Goal: Task Accomplishment & Management: Use online tool/utility

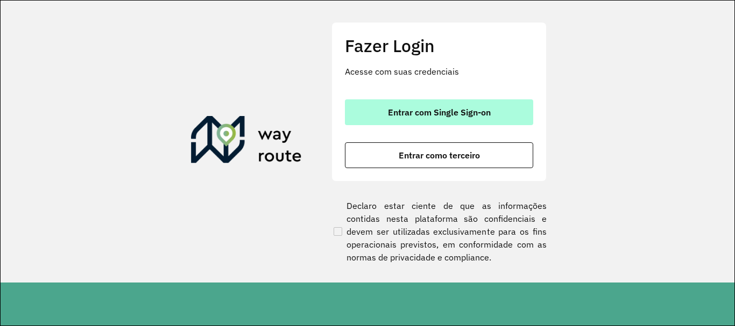
click at [424, 124] on button "Entrar com Single Sign-on" at bounding box center [439, 113] width 188 height 26
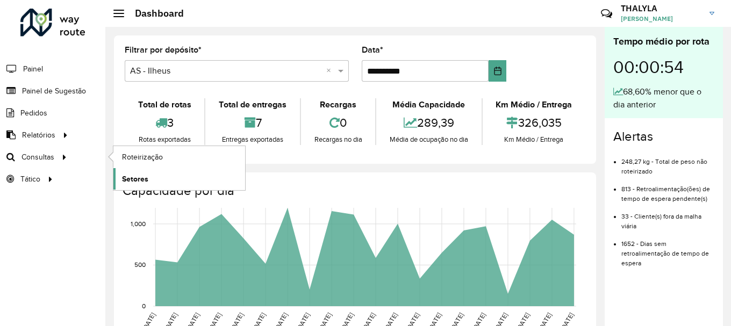
click at [140, 181] on span "Setores" at bounding box center [135, 179] width 26 height 11
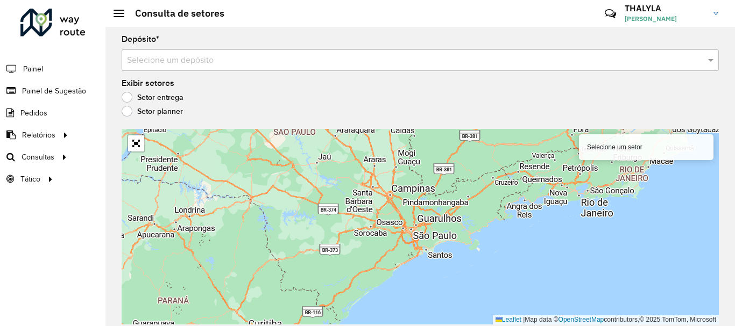
click at [127, 109] on label "Setor planner" at bounding box center [152, 111] width 61 height 11
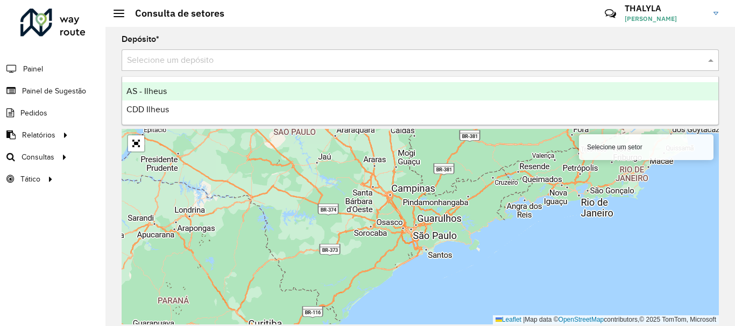
click at [212, 64] on input "text" at bounding box center [409, 60] width 565 height 13
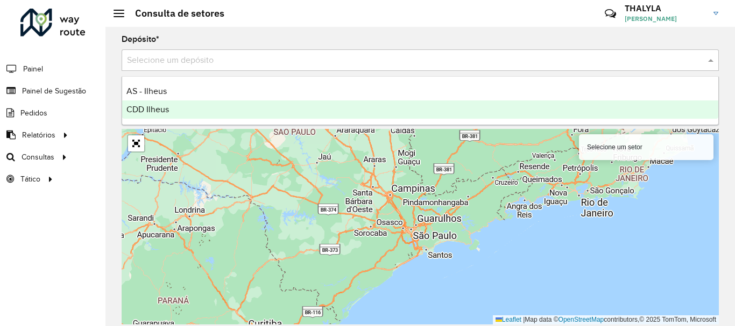
click at [159, 109] on span "CDD Ilheus" at bounding box center [147, 109] width 42 height 9
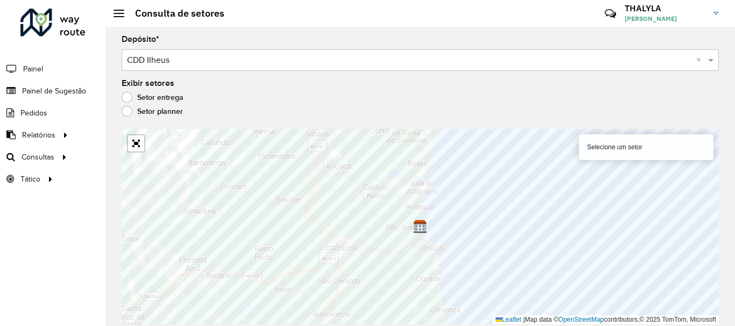
click at [129, 101] on label "Setor entrega" at bounding box center [153, 97] width 62 height 11
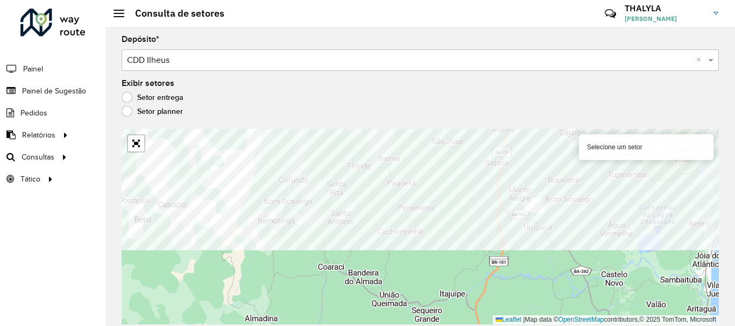
click at [498, 80] on formly-group "Depósito * Selecione um depósito × CDD Ilheus × Exibir setores Setor entrega Se…" at bounding box center [420, 179] width 597 height 289
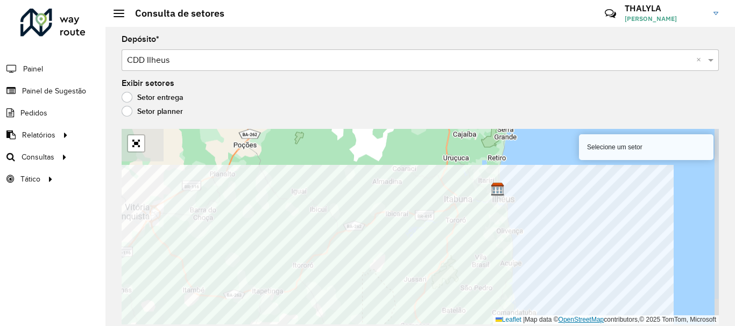
click at [557, 321] on div "Selecione um setor Leaflet | Map data © OpenStreetMap contributors,© 2025 TomTo…" at bounding box center [420, 227] width 597 height 196
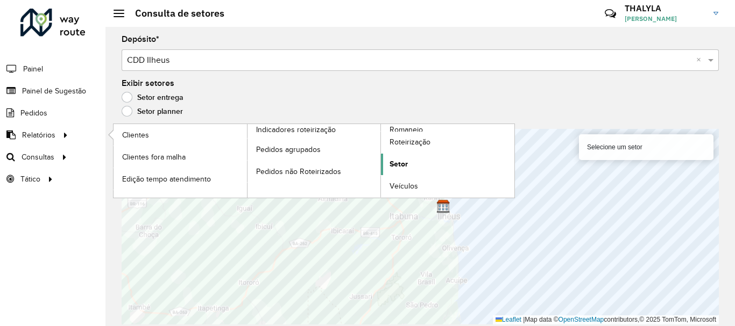
click at [415, 165] on link "Setor" at bounding box center [447, 165] width 133 height 22
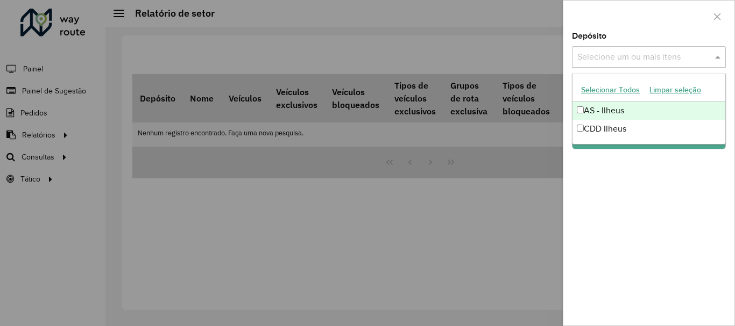
click at [625, 63] on input "text" at bounding box center [643, 57] width 138 height 13
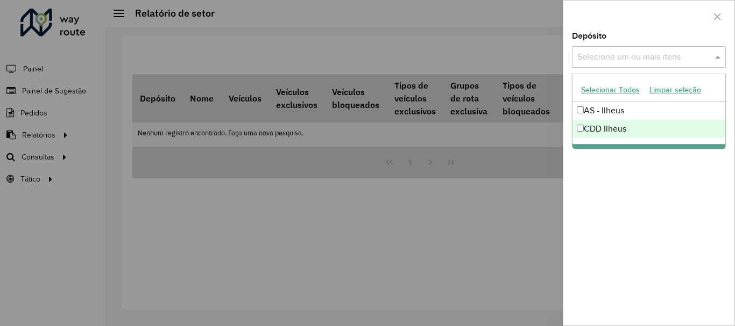
click at [615, 129] on div "CDD Ilheus" at bounding box center [648, 129] width 153 height 18
click at [642, 190] on div "Depósito Selecione um ou mais itens CDD Ilheus × × Grupo de Depósito Selecione …" at bounding box center [648, 179] width 171 height 294
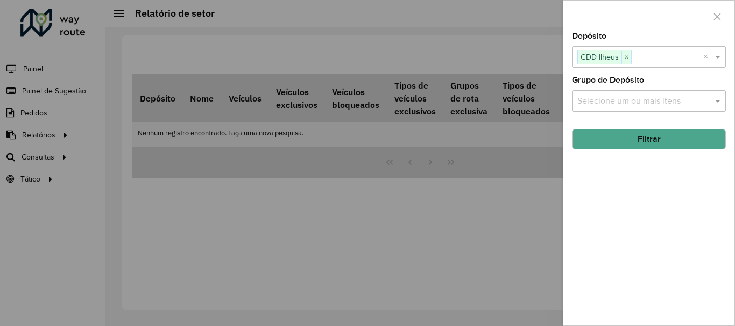
click at [635, 97] on input "text" at bounding box center [643, 101] width 138 height 13
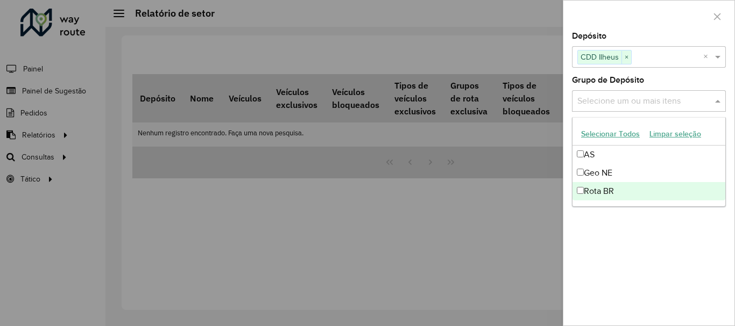
click at [624, 235] on div "Depósito Selecione um ou mais itens CDD Ilheus × × Grupo de Depósito Selecione …" at bounding box center [648, 179] width 171 height 294
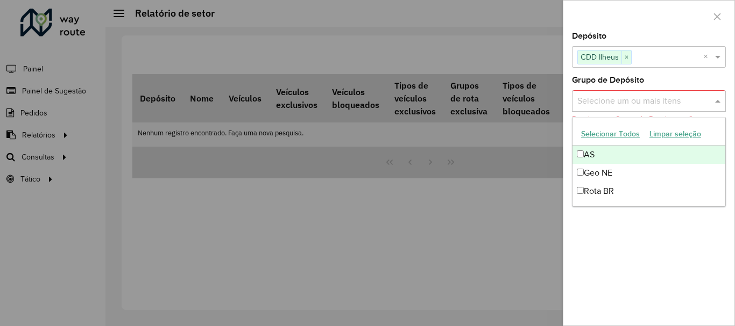
click at [723, 101] on span at bounding box center [718, 101] width 13 height 13
click at [606, 134] on button "Selecionar Todos" at bounding box center [610, 134] width 68 height 17
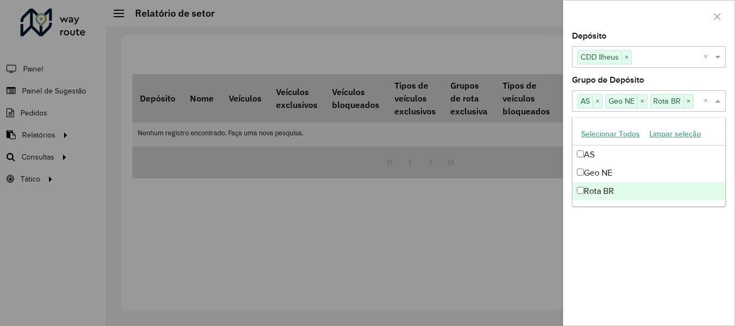
click at [659, 287] on div "Depósito Selecione um ou mais itens CDD Ilheus × × Grupo de Depósito Selecione …" at bounding box center [648, 179] width 171 height 294
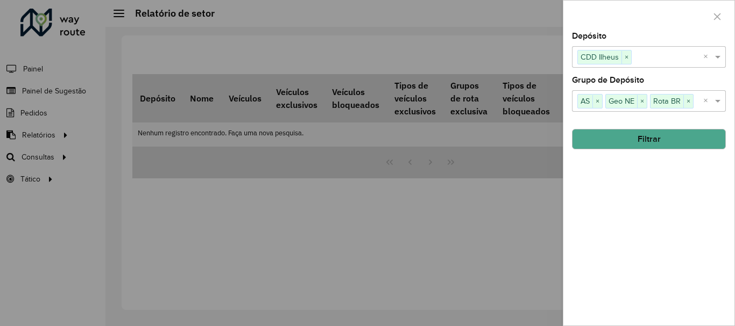
click at [653, 147] on button "Filtrar" at bounding box center [649, 139] width 154 height 20
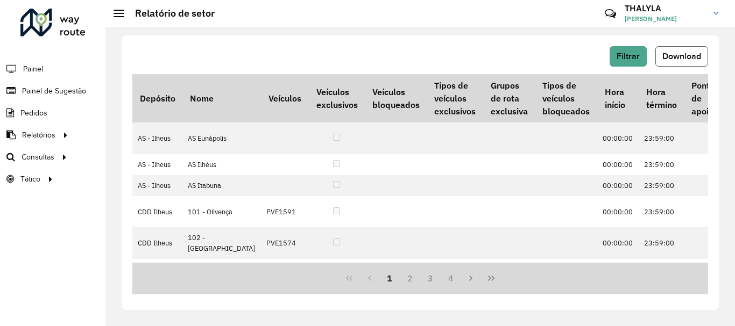
click at [674, 61] on button "Download" at bounding box center [681, 56] width 53 height 20
